Goal: Task Accomplishment & Management: Use online tool/utility

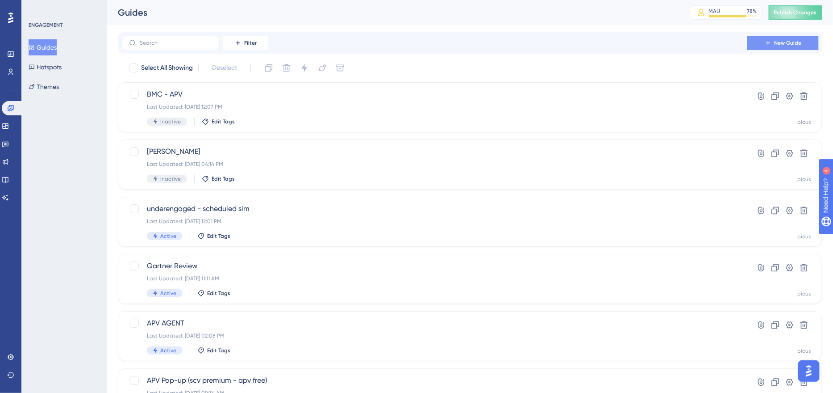
click at [765, 44] on icon at bounding box center [768, 42] width 7 height 7
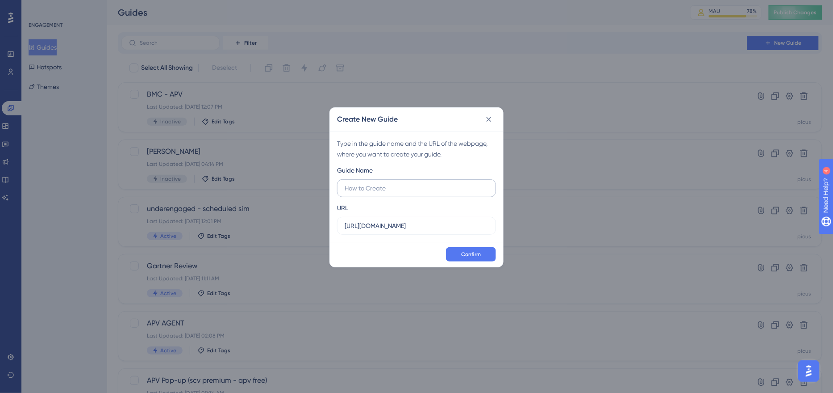
click at [393, 189] on input "text" at bounding box center [417, 188] width 144 height 10
type input "GODREJ APV"
click at [465, 251] on span "Confirm" at bounding box center [471, 254] width 20 height 7
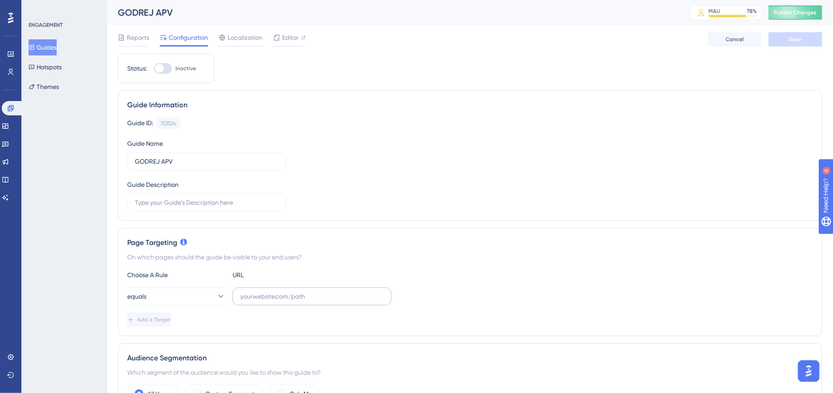
scroll to position [66, 0]
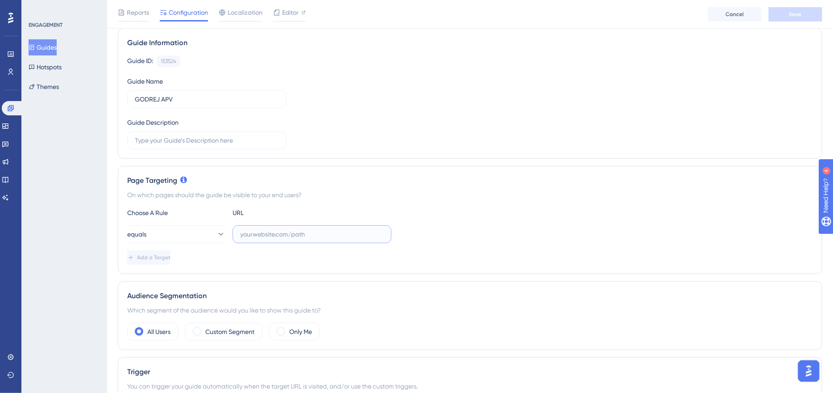
click at [276, 231] on input "text" at bounding box center [312, 234] width 144 height 10
click at [203, 239] on button "equals" at bounding box center [176, 234] width 98 height 18
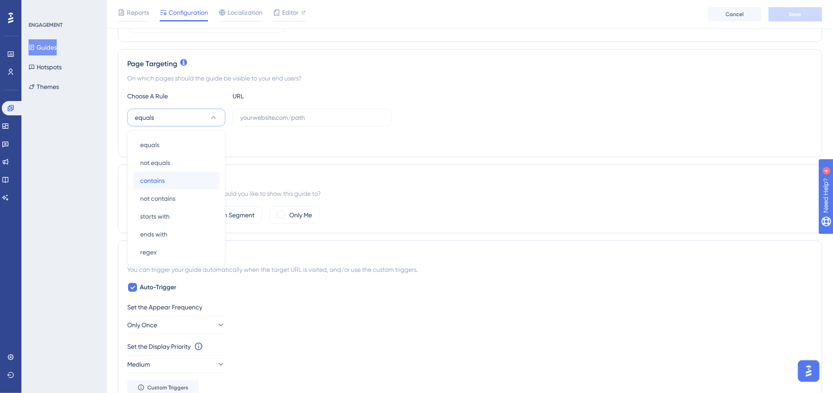
click at [191, 184] on div "contains contains" at bounding box center [176, 181] width 72 height 18
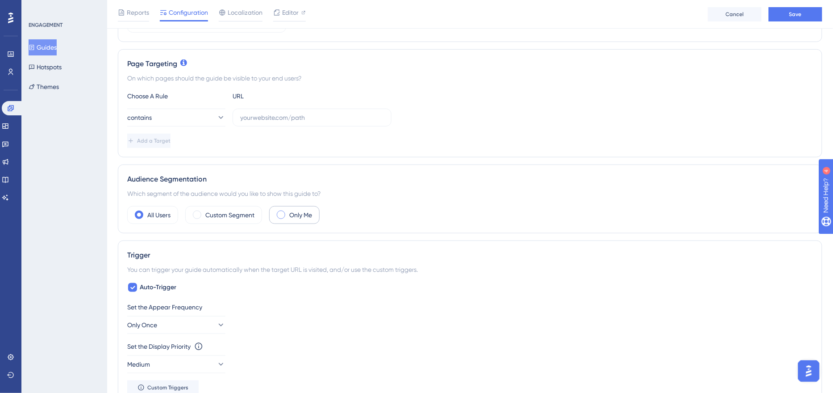
click at [295, 215] on label "Only Me" at bounding box center [300, 214] width 23 height 11
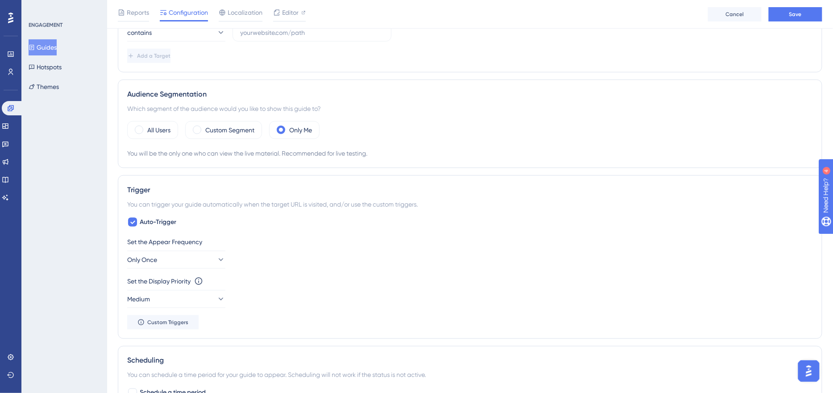
scroll to position [187, 0]
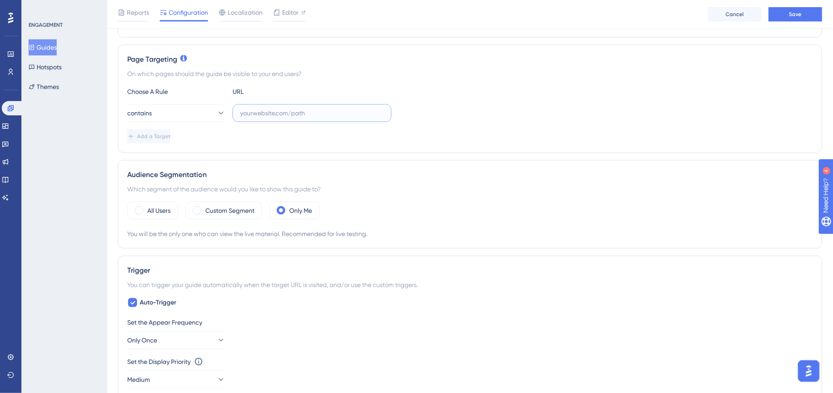
click at [270, 113] on input "text" at bounding box center [312, 113] width 144 height 10
paste input "[URL][DOMAIN_NAME]"
click at [368, 111] on input "[URL][DOMAIN_NAME]" at bounding box center [312, 113] width 144 height 10
type input "[URL][DOMAIN_NAME]"
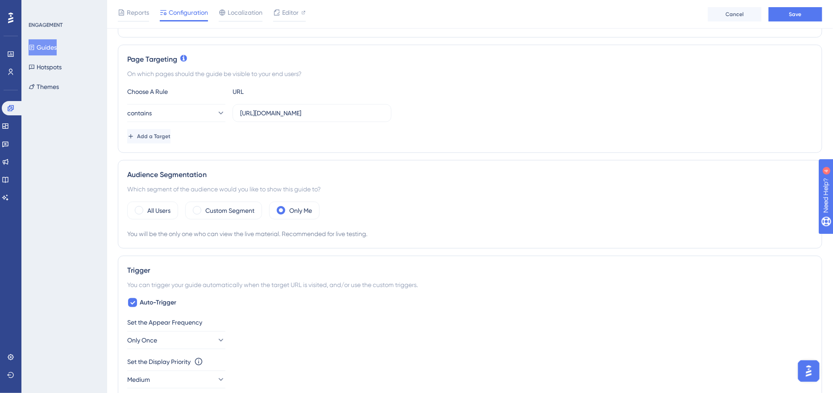
click at [513, 82] on div "Page Targeting On which pages should the guide be visible to your end users? Ch…" at bounding box center [470, 99] width 705 height 108
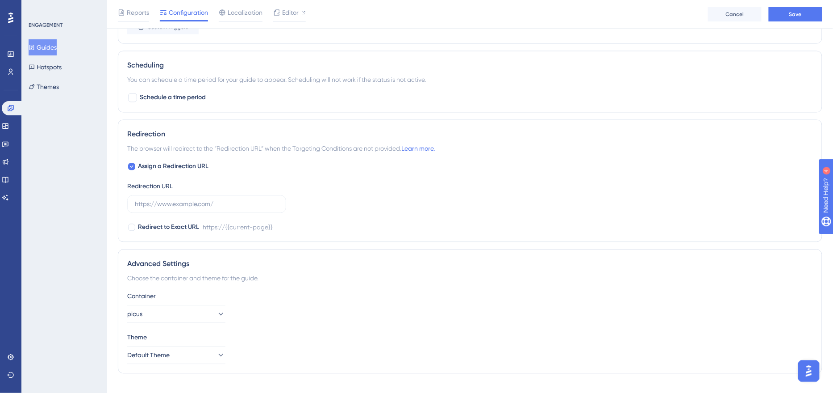
scroll to position [574, 0]
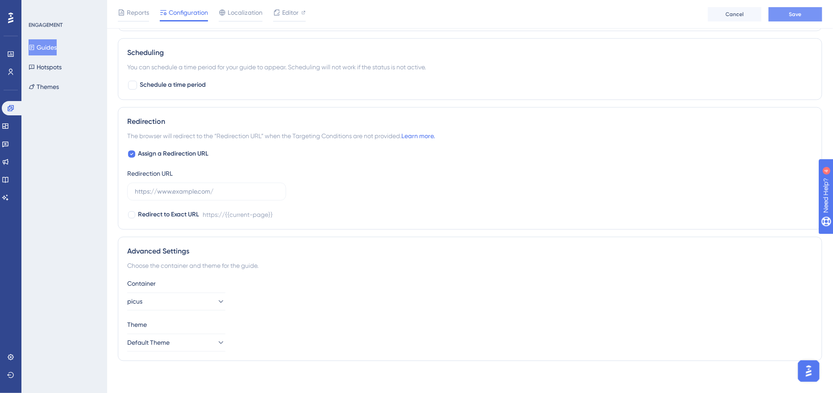
click at [779, 16] on button "Save" at bounding box center [796, 14] width 54 height 14
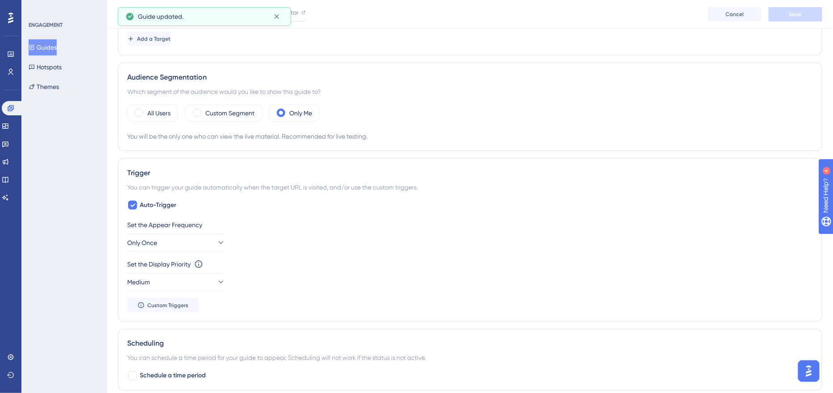
scroll to position [0, 0]
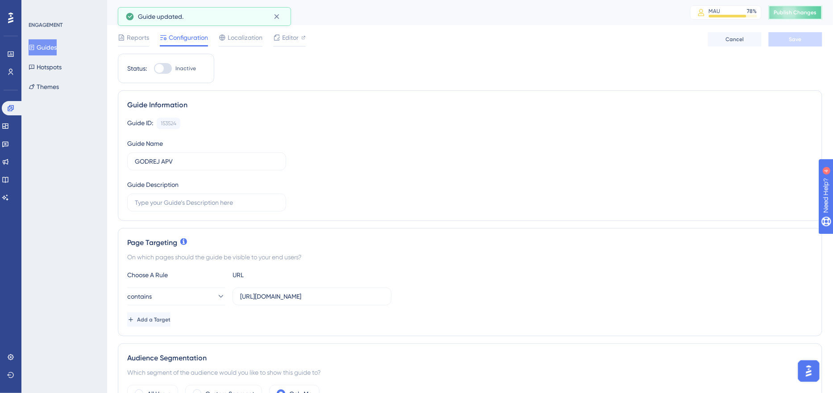
click at [788, 14] on span "Publish Changes" at bounding box center [796, 12] width 43 height 7
